Goal: Transaction & Acquisition: Purchase product/service

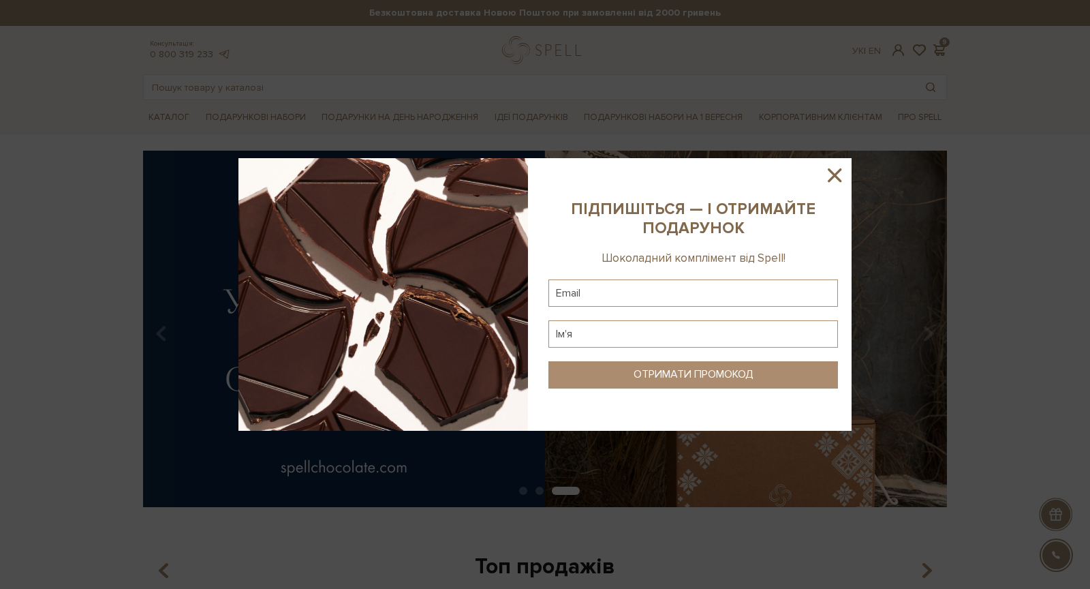
click at [832, 179] on icon at bounding box center [835, 175] width 14 height 14
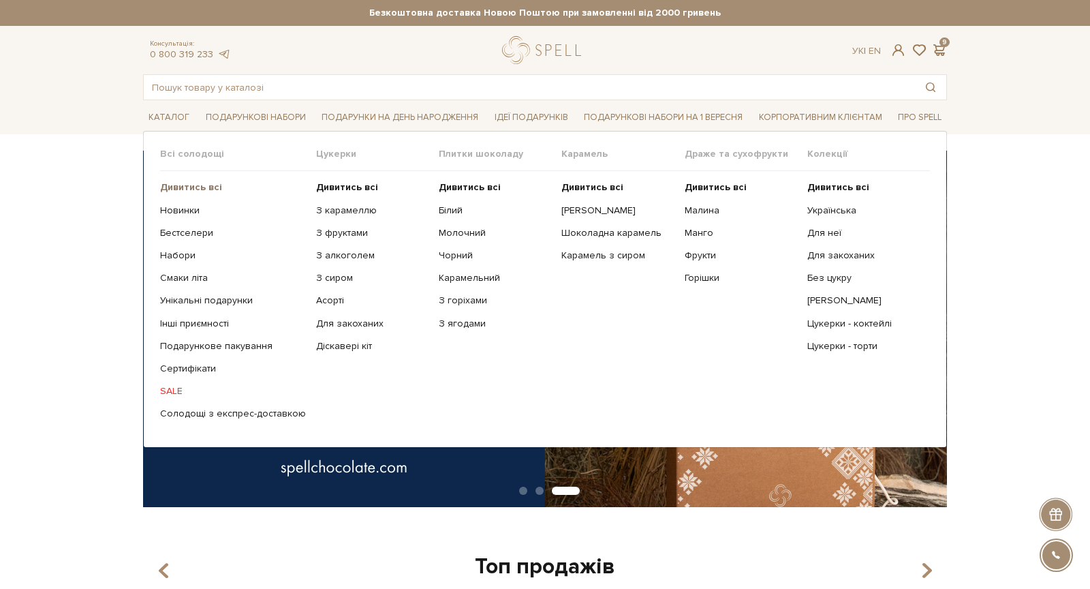
click at [179, 185] on b "Дивитись всі" at bounding box center [191, 187] width 62 height 12
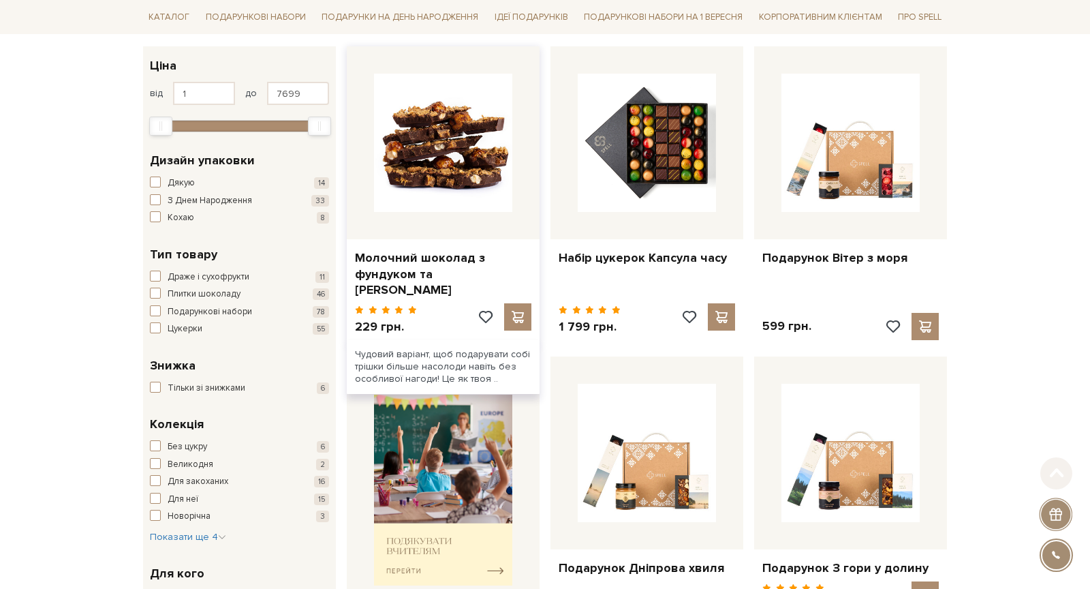
scroll to position [295, 0]
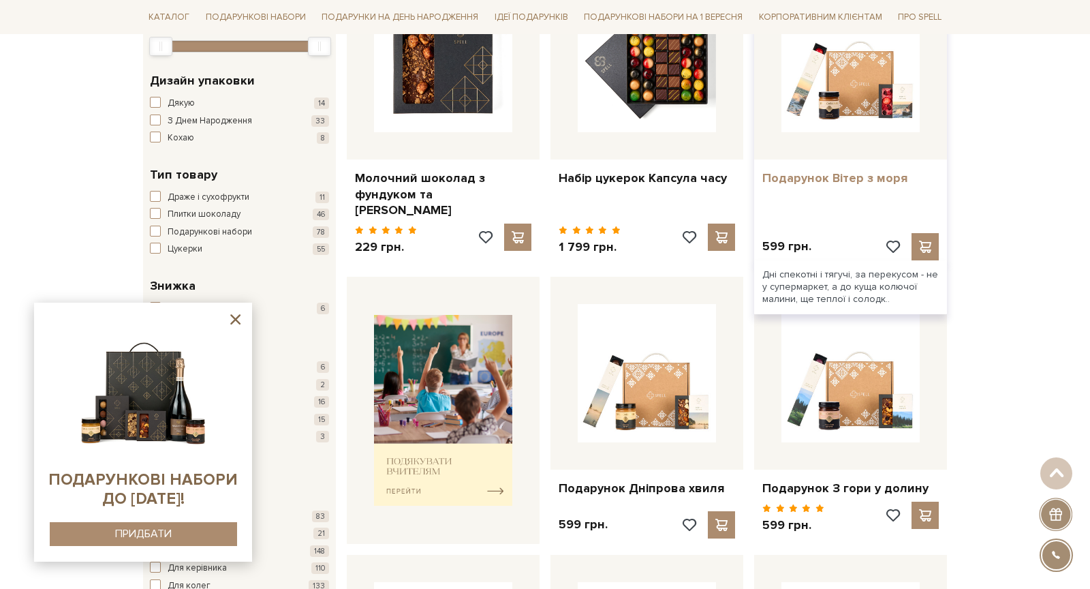
click at [850, 173] on link "Подарунок Вітер з моря" at bounding box center [851, 178] width 176 height 16
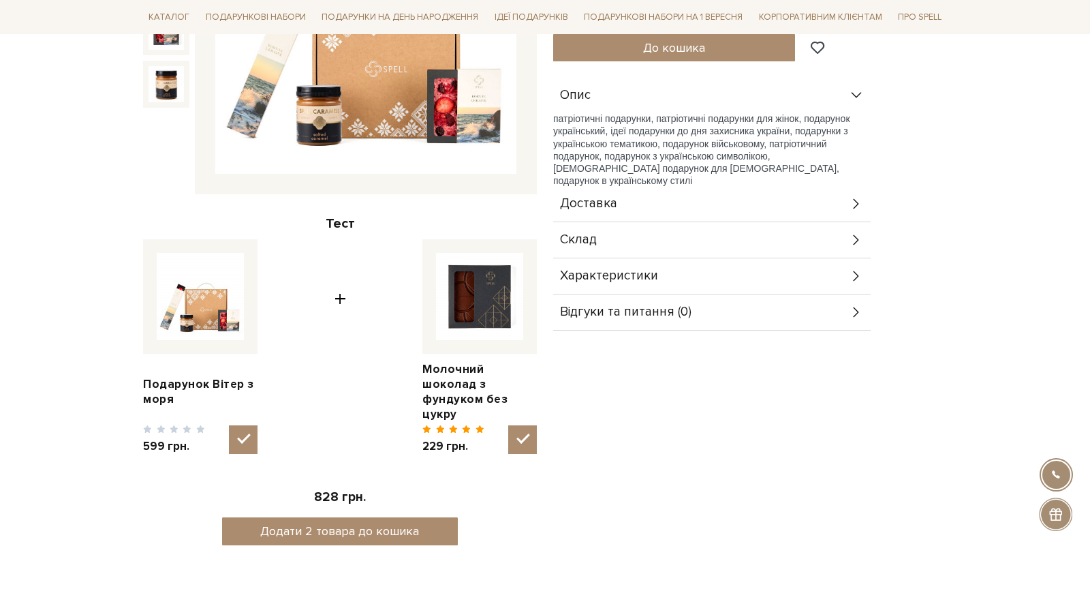
scroll to position [79, 0]
